Goal: Information Seeking & Learning: Check status

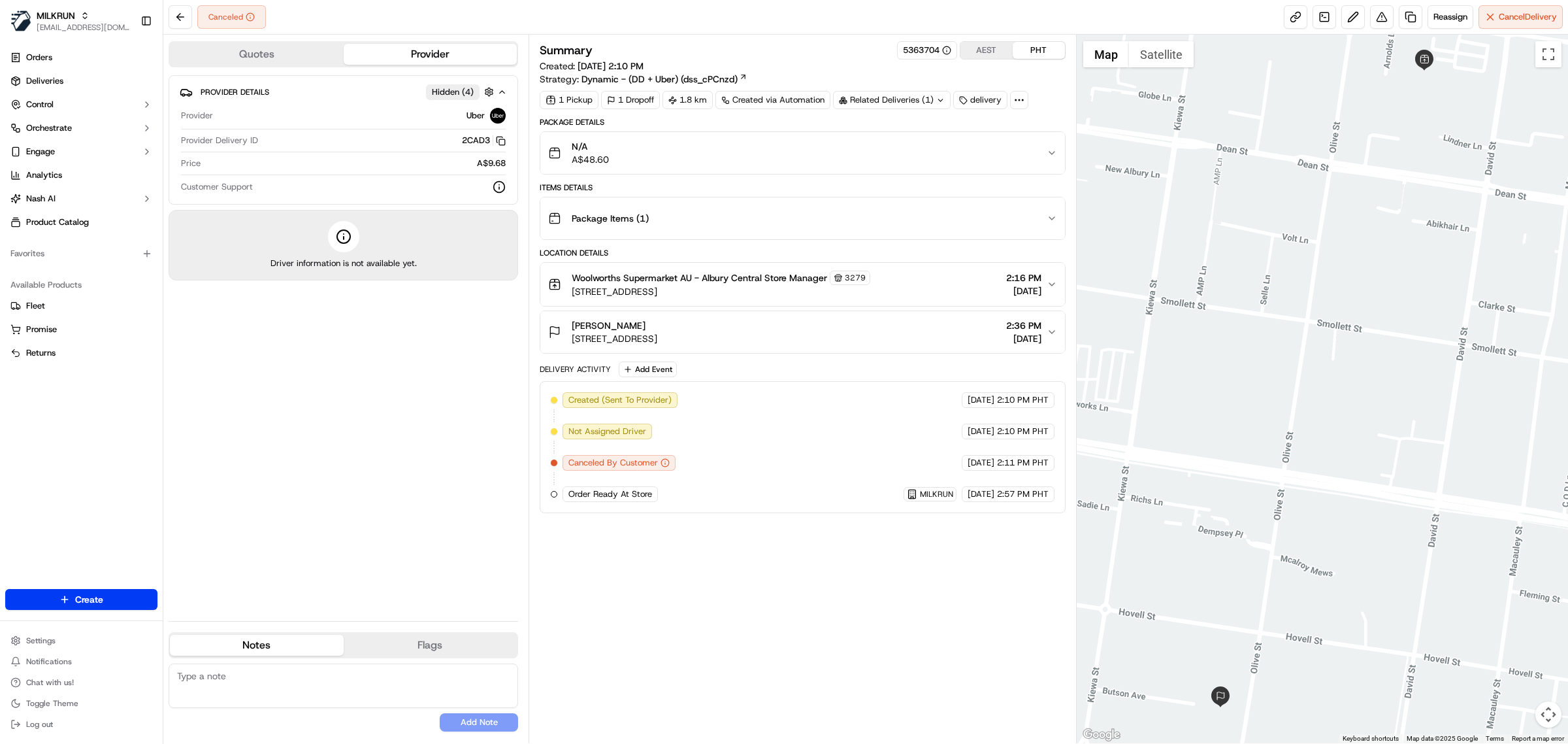
click at [725, 633] on div "Summary 5363704 AEST PHT Created: [DATE] 2:10 PM Strategy: Dynamic - (DD + Uber…" at bounding box center [803, 389] width 526 height 695
click at [454, 474] on div "Provider Details Hidden ( 4 ) Provider Uber Provider Delivery ID 2CAD3 Copy del…" at bounding box center [343, 343] width 349 height 536
click at [464, 467] on div "Provider Details Hidden ( 4 ) Provider Uber Provider Delivery ID 2CAD3 Copy del…" at bounding box center [343, 343] width 349 height 536
drag, startPoint x: 706, startPoint y: 278, endPoint x: 764, endPoint y: 281, distance: 58.1
click at [764, 281] on span "Woolworths Supermarket AU - Albury Central Store Manager" at bounding box center [700, 278] width 256 height 13
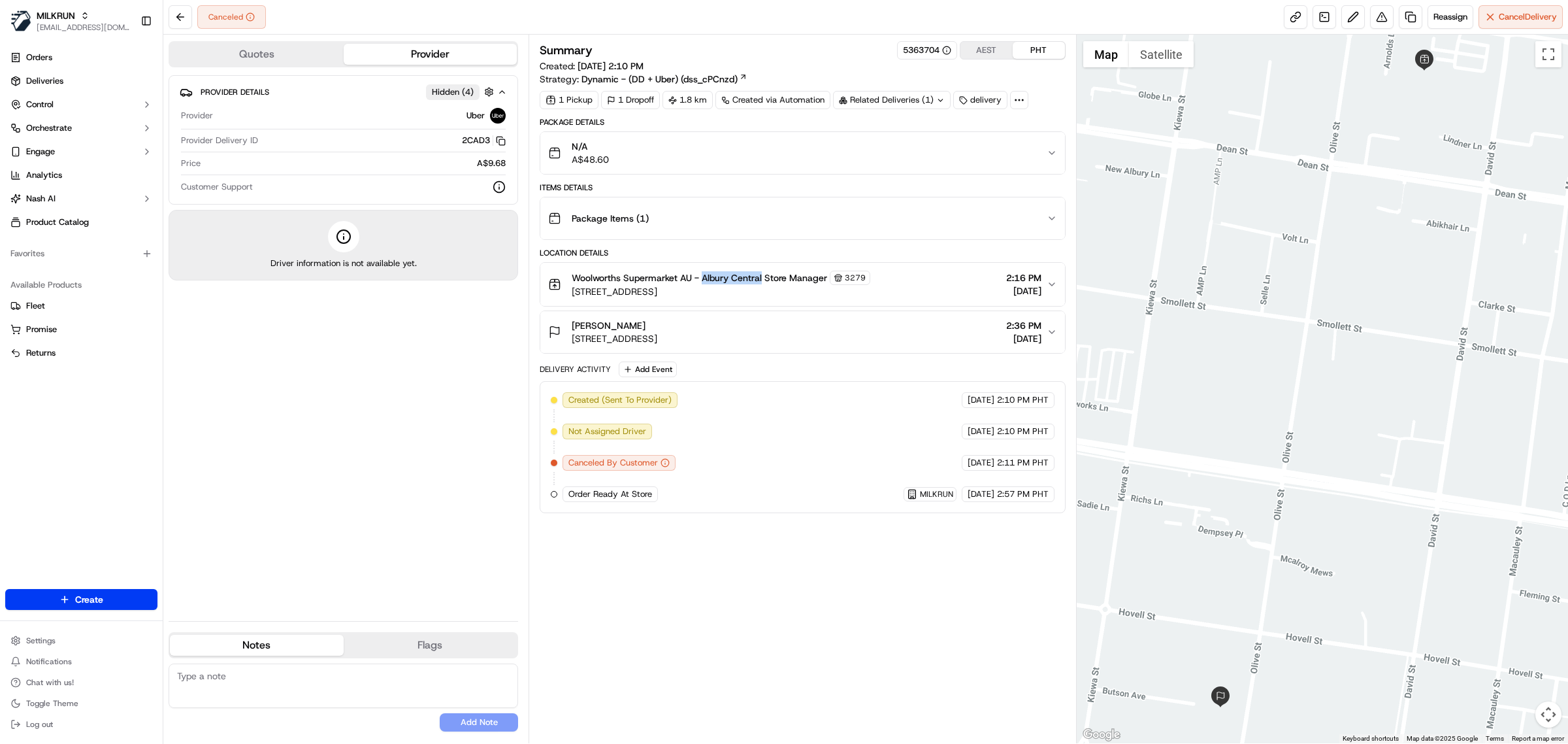
copy span "[GEOGRAPHIC_DATA]"
click at [227, 477] on div "Provider Details Hidden ( 4 ) Provider Uber Provider Delivery ID 2CAD3 Copy del…" at bounding box center [343, 343] width 349 height 536
click at [50, 82] on span "Deliveries" at bounding box center [44, 81] width 37 height 12
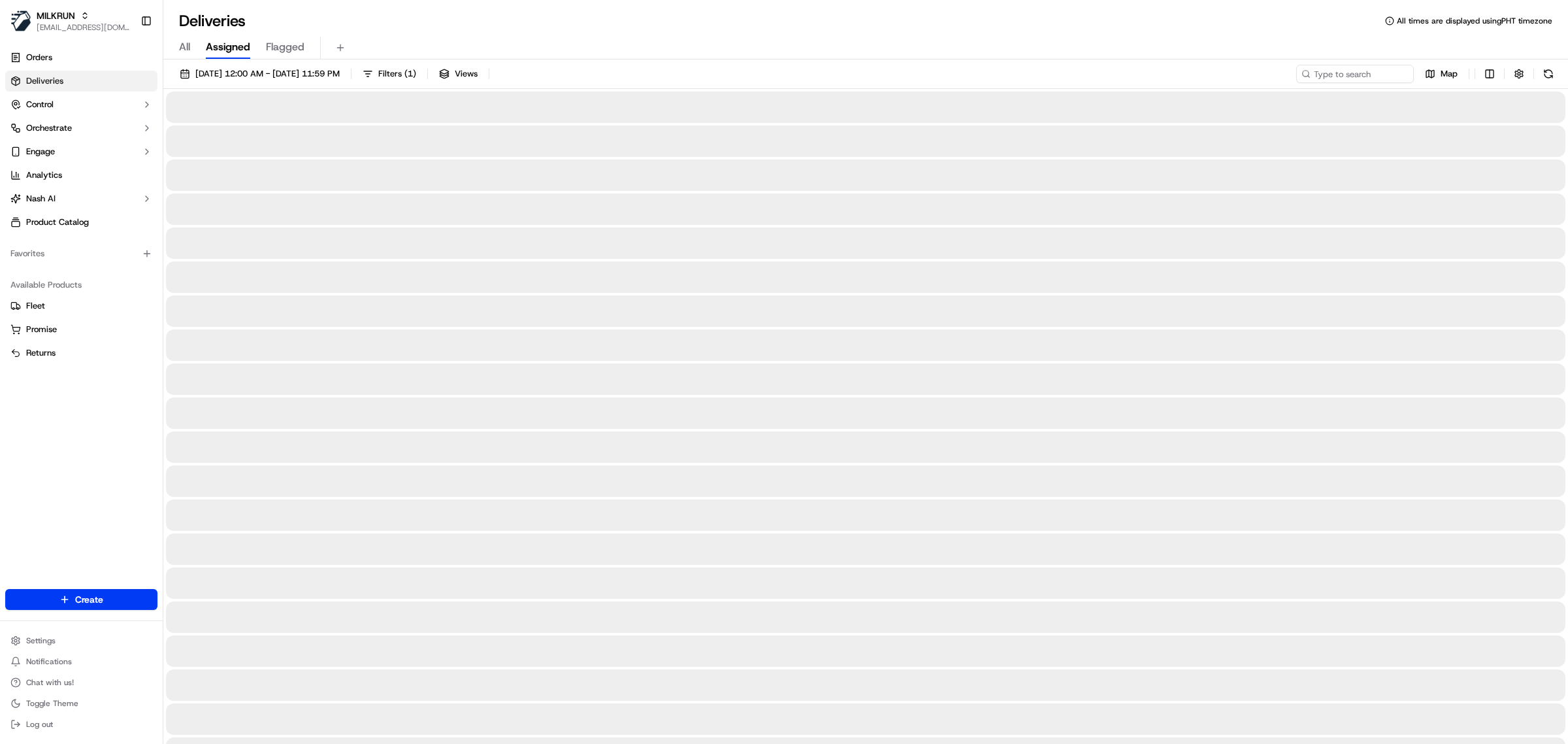
drag, startPoint x: 183, startPoint y: 49, endPoint x: 266, endPoint y: 98, distance: 96.4
click at [183, 49] on span "All" at bounding box center [184, 46] width 11 height 16
click at [1360, 72] on input at bounding box center [1335, 74] width 157 height 18
paste input "[GEOGRAPHIC_DATA]"
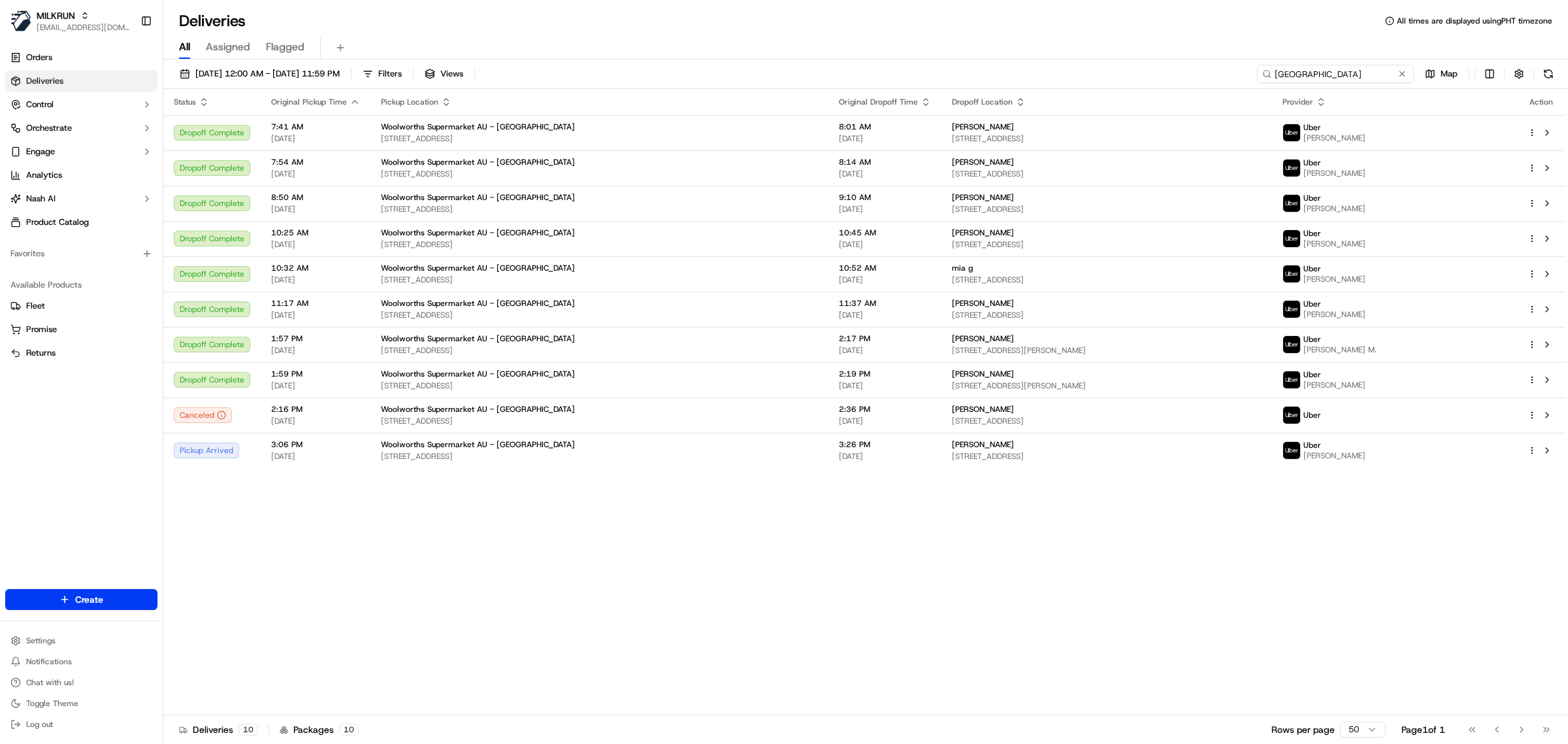
click at [1327, 72] on input "[GEOGRAPHIC_DATA]" at bounding box center [1335, 74] width 157 height 18
paste input "[PERSON_NAME]"
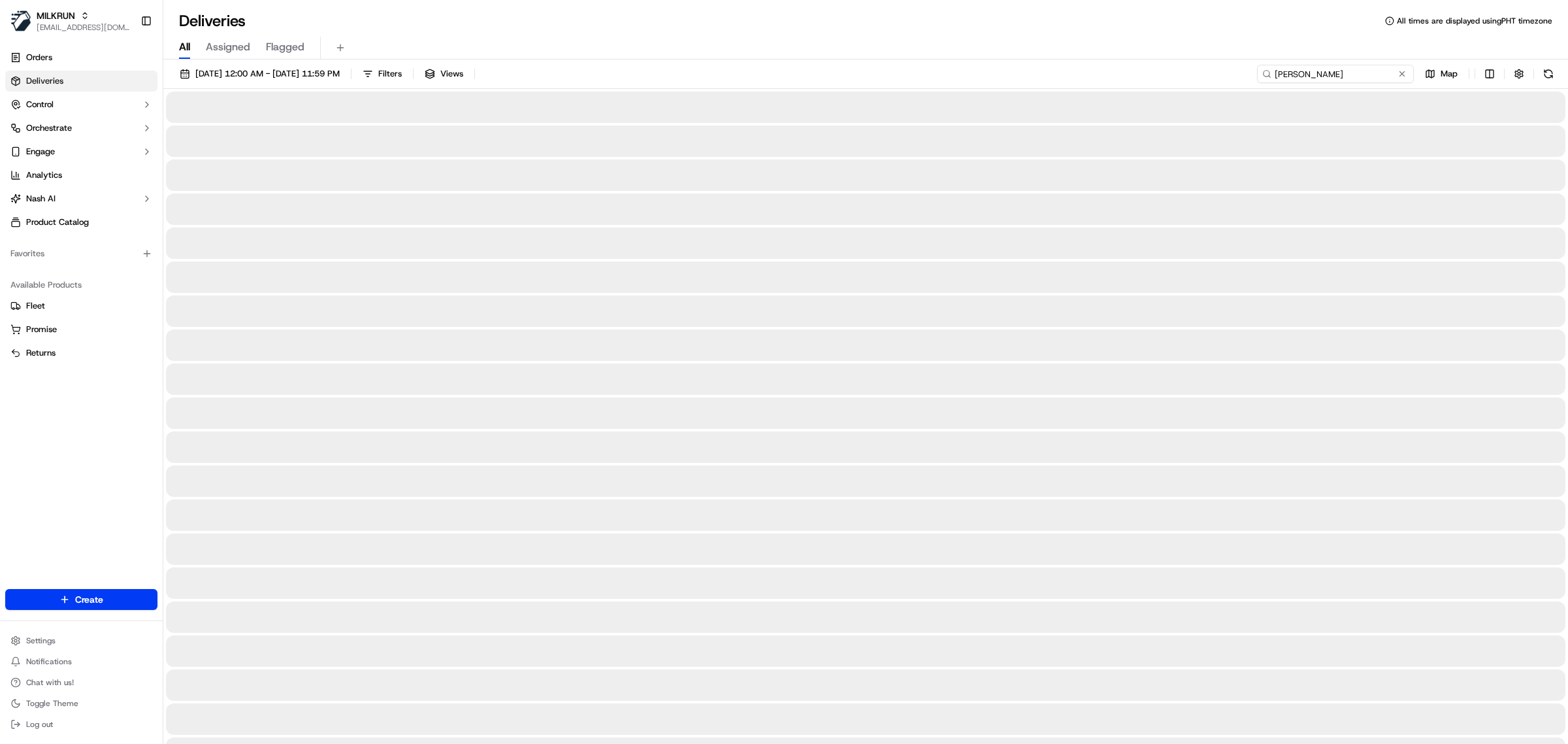
type input "[PERSON_NAME]"
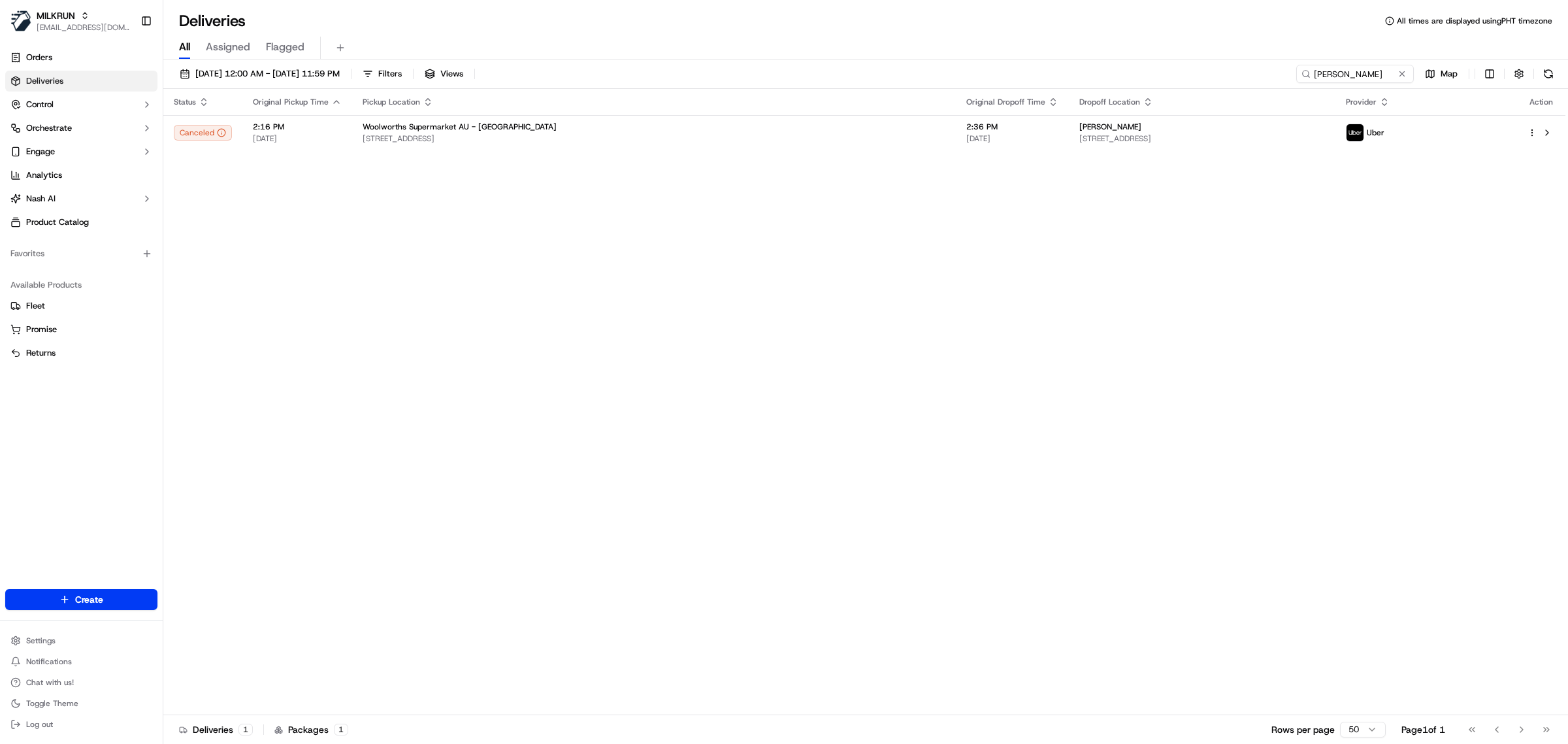
click at [650, 279] on div "Status Original Pickup Time Pickup Location Original Dropoff Time Dropoff Locat…" at bounding box center [864, 402] width 1402 height 626
click at [729, 304] on div "Status Original Pickup Time Pickup Location Original Dropoff Time Dropoff Locat…" at bounding box center [864, 402] width 1402 height 626
click at [725, 42] on div "All Assigned Flagged" at bounding box center [866, 48] width 1404 height 23
copy span "lbury Central"
copy span "[GEOGRAPHIC_DATA]"
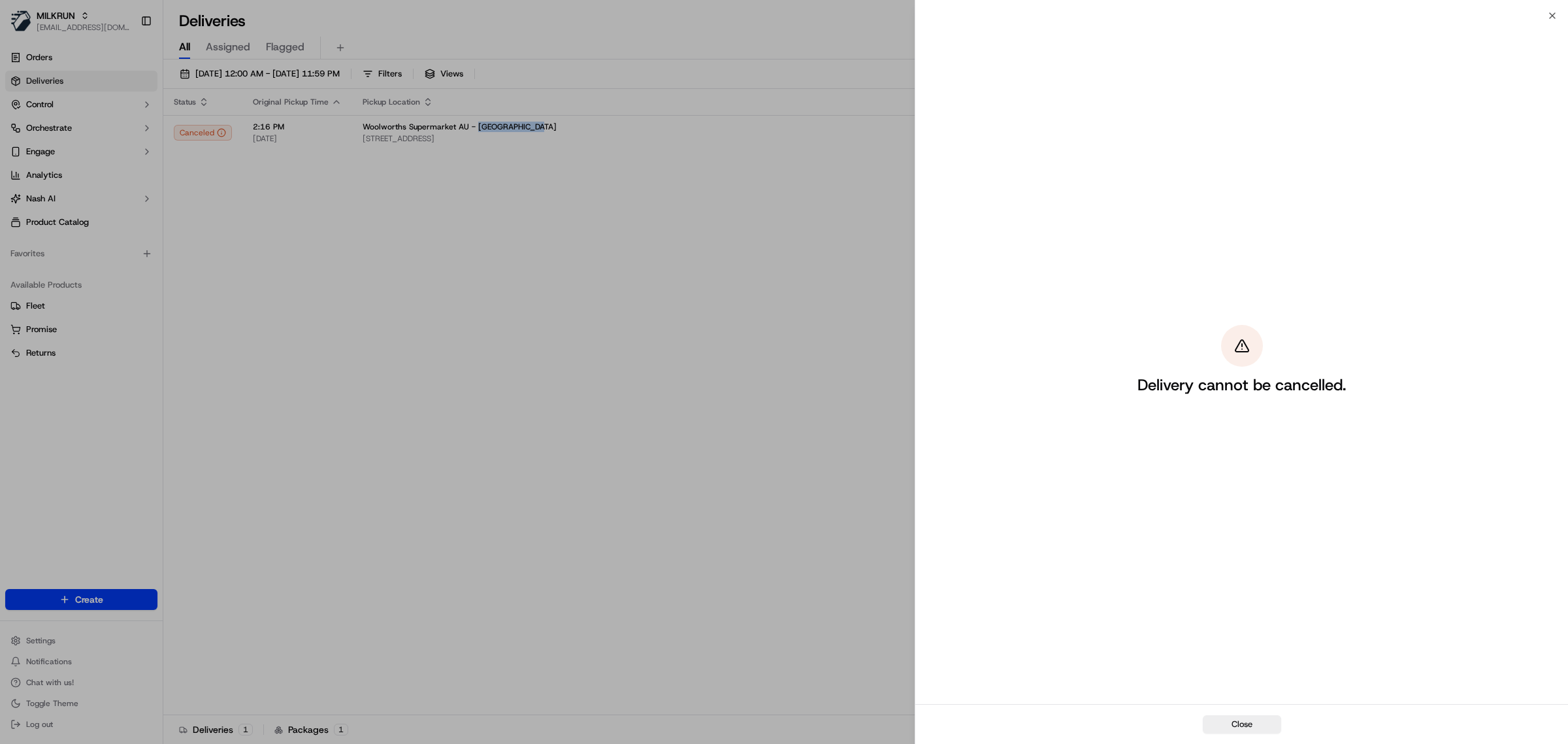
drag, startPoint x: 539, startPoint y: 123, endPoint x: 545, endPoint y: -87, distance: 210.1
click at [545, 0] on html "MILKRUN [EMAIL_ADDRESS][DOMAIN_NAME] Toggle Sidebar Orders Deliveries Control O…" at bounding box center [784, 372] width 1568 height 744
drag, startPoint x: 559, startPoint y: 321, endPoint x: 554, endPoint y: 272, distance: 49.3
